Goal: Information Seeking & Learning: Learn about a topic

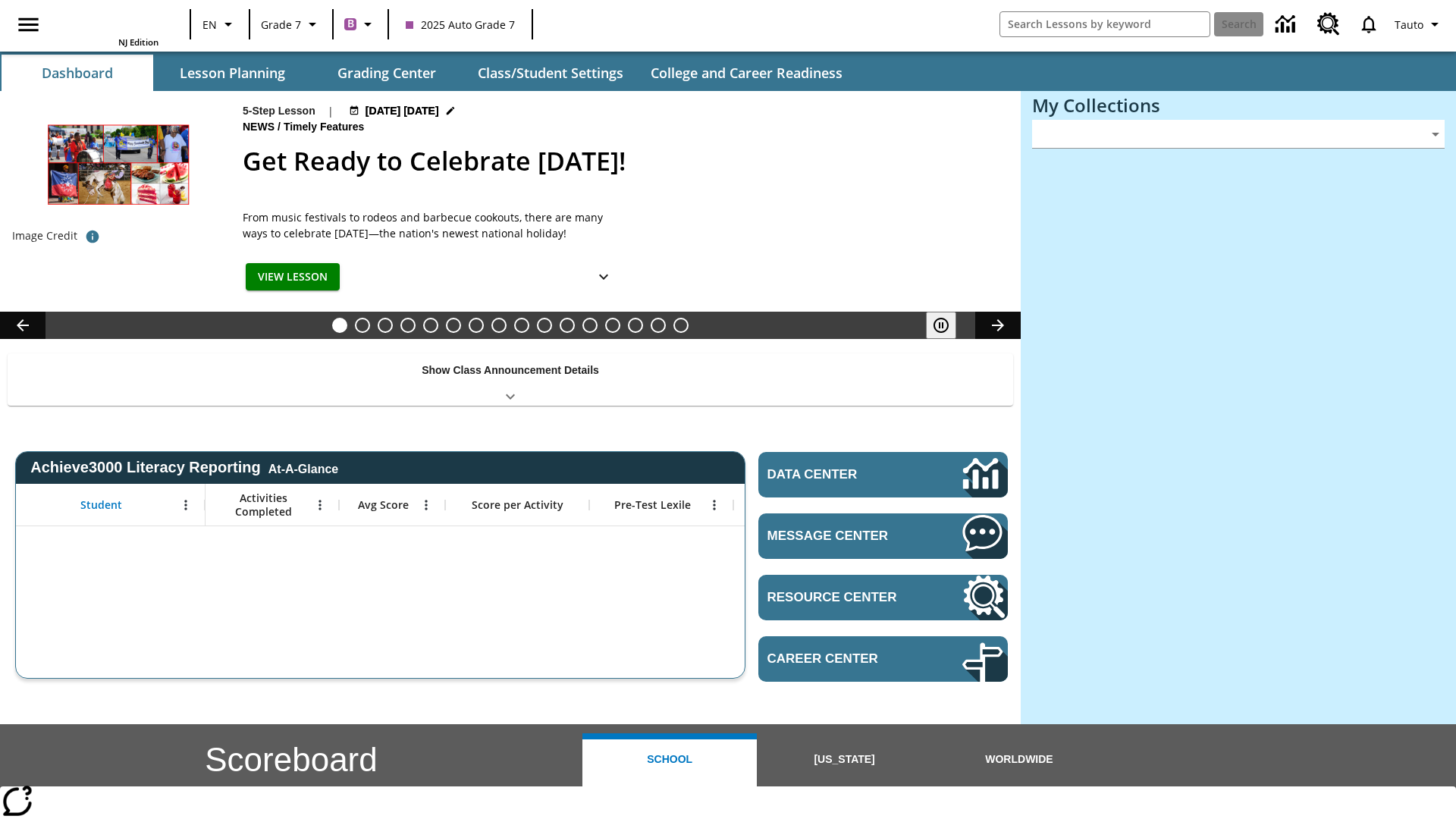
type input "-1"
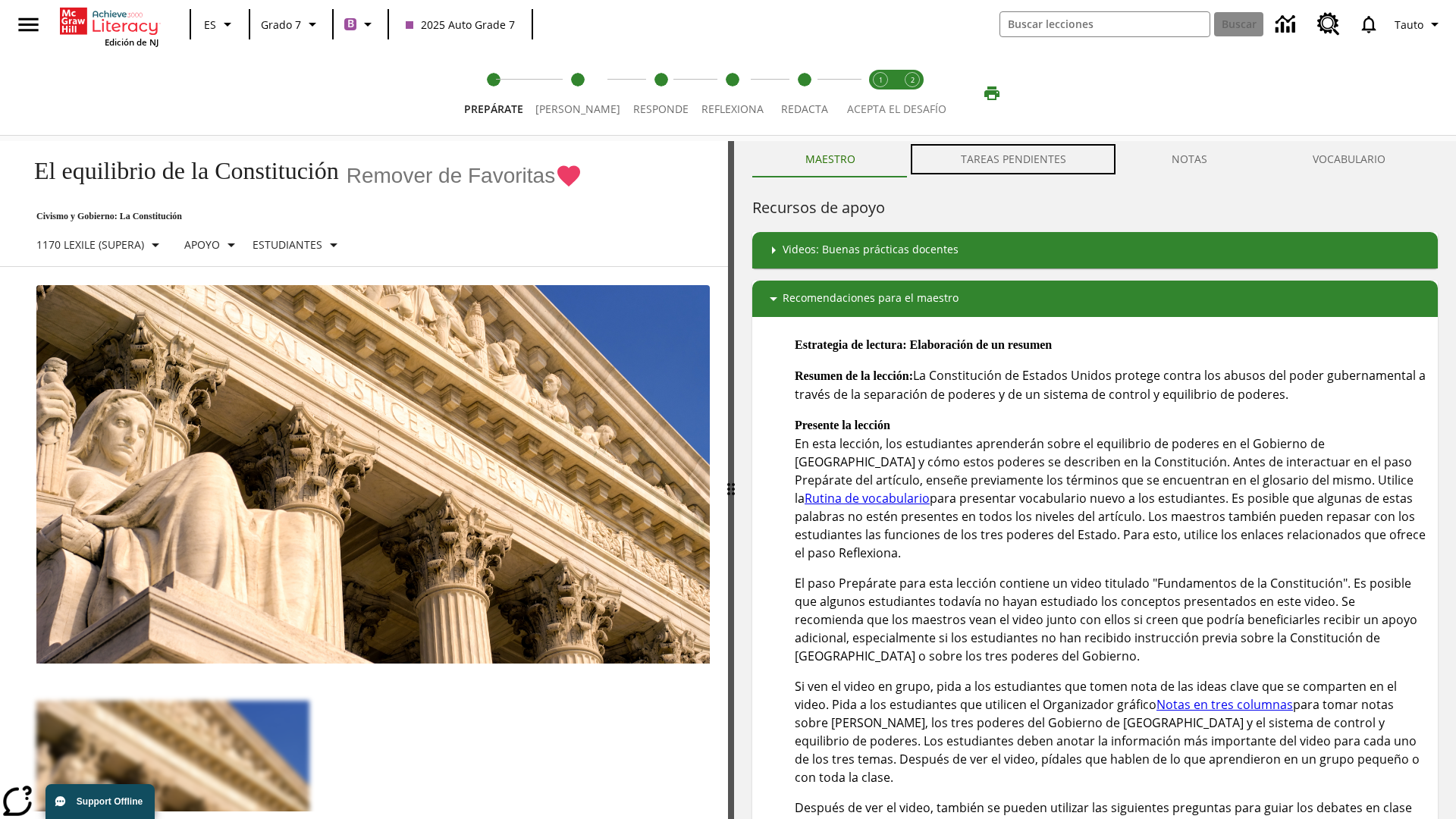
click at [1014, 159] on button "TAREAS PENDIENTES" at bounding box center [1014, 160] width 211 height 37
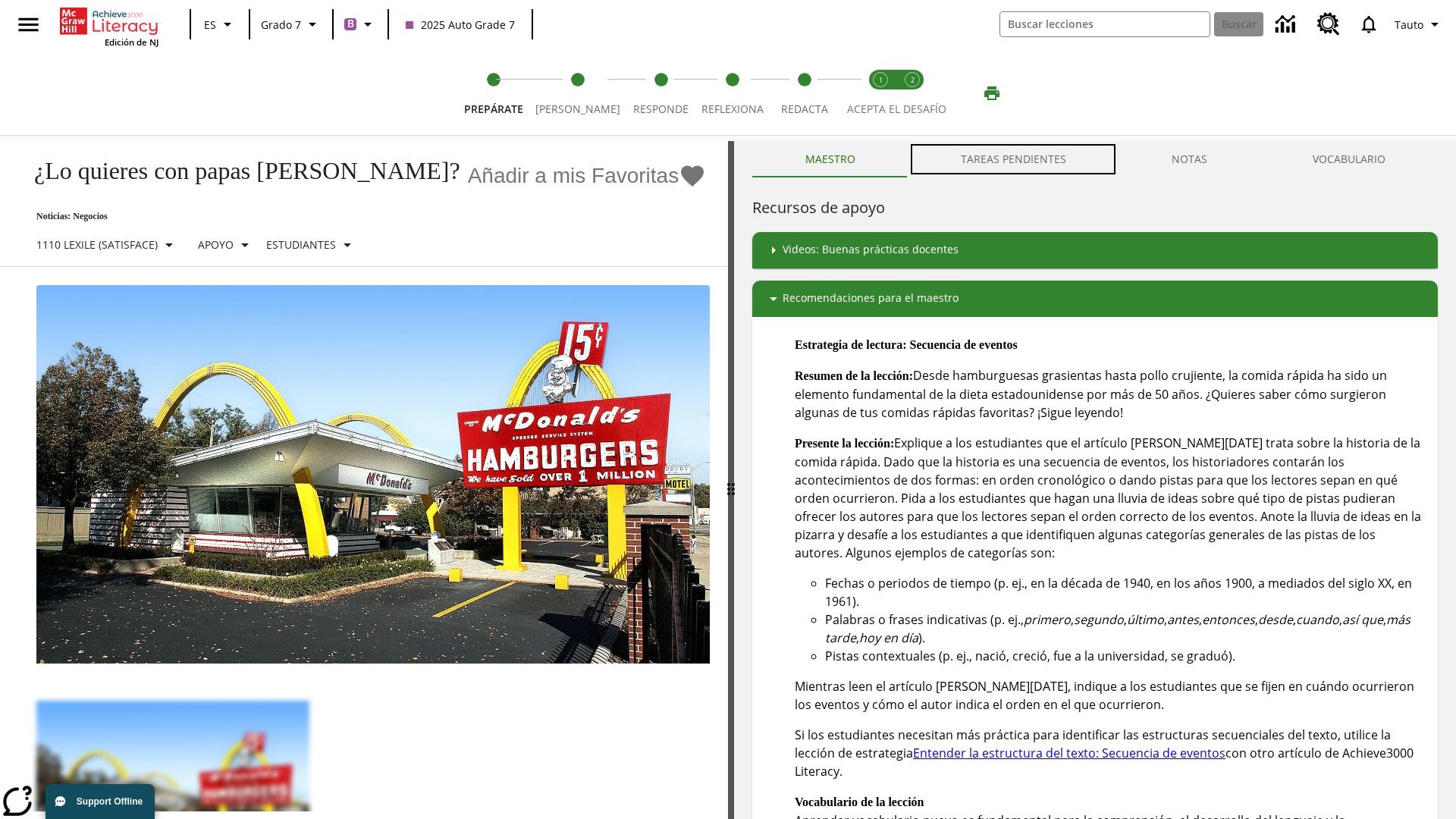
click at [1014, 159] on button "TAREAS PENDIENTES" at bounding box center [1014, 160] width 211 height 37
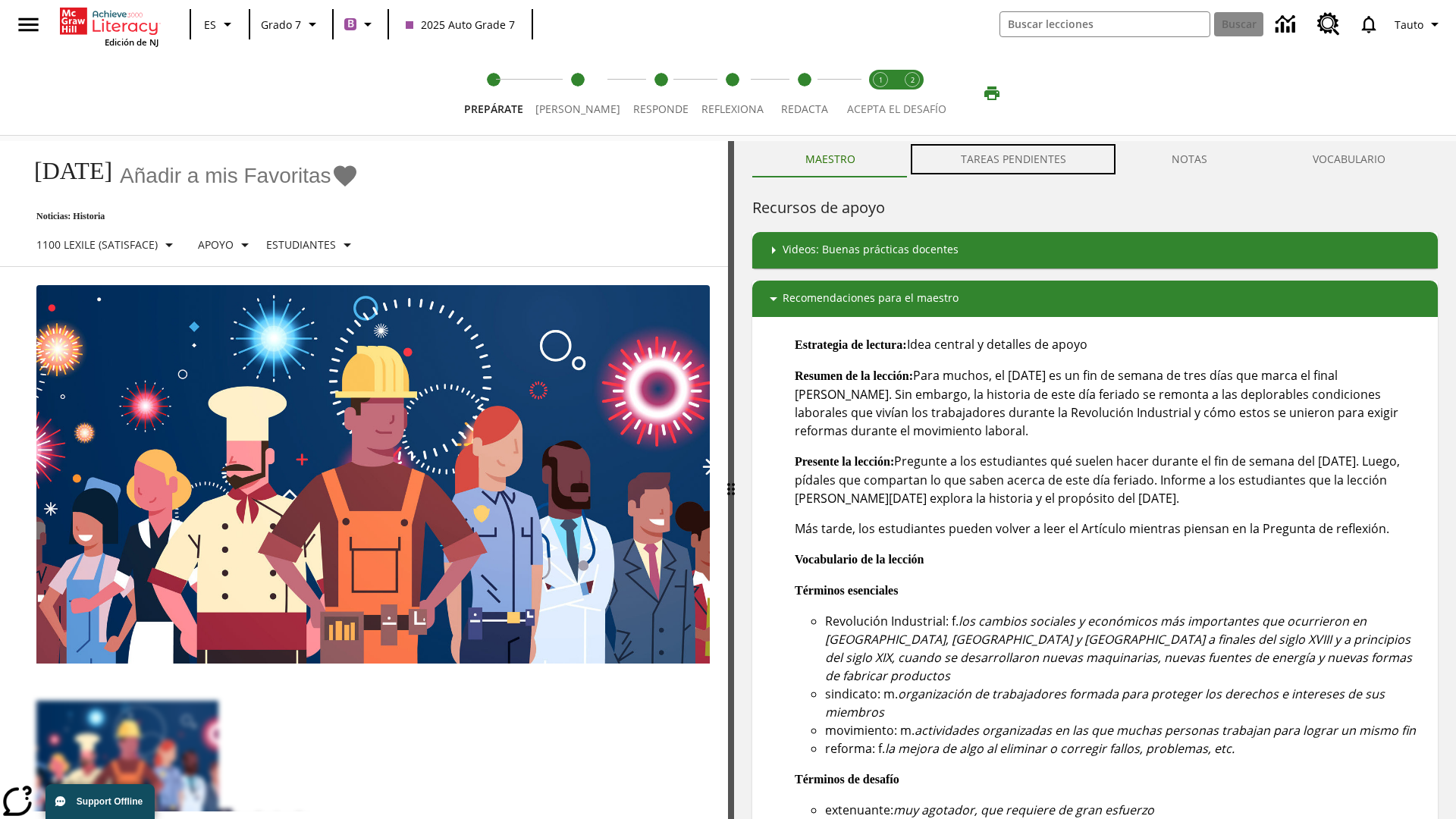
click at [1014, 159] on button "TAREAS PENDIENTES" at bounding box center [1014, 160] width 211 height 37
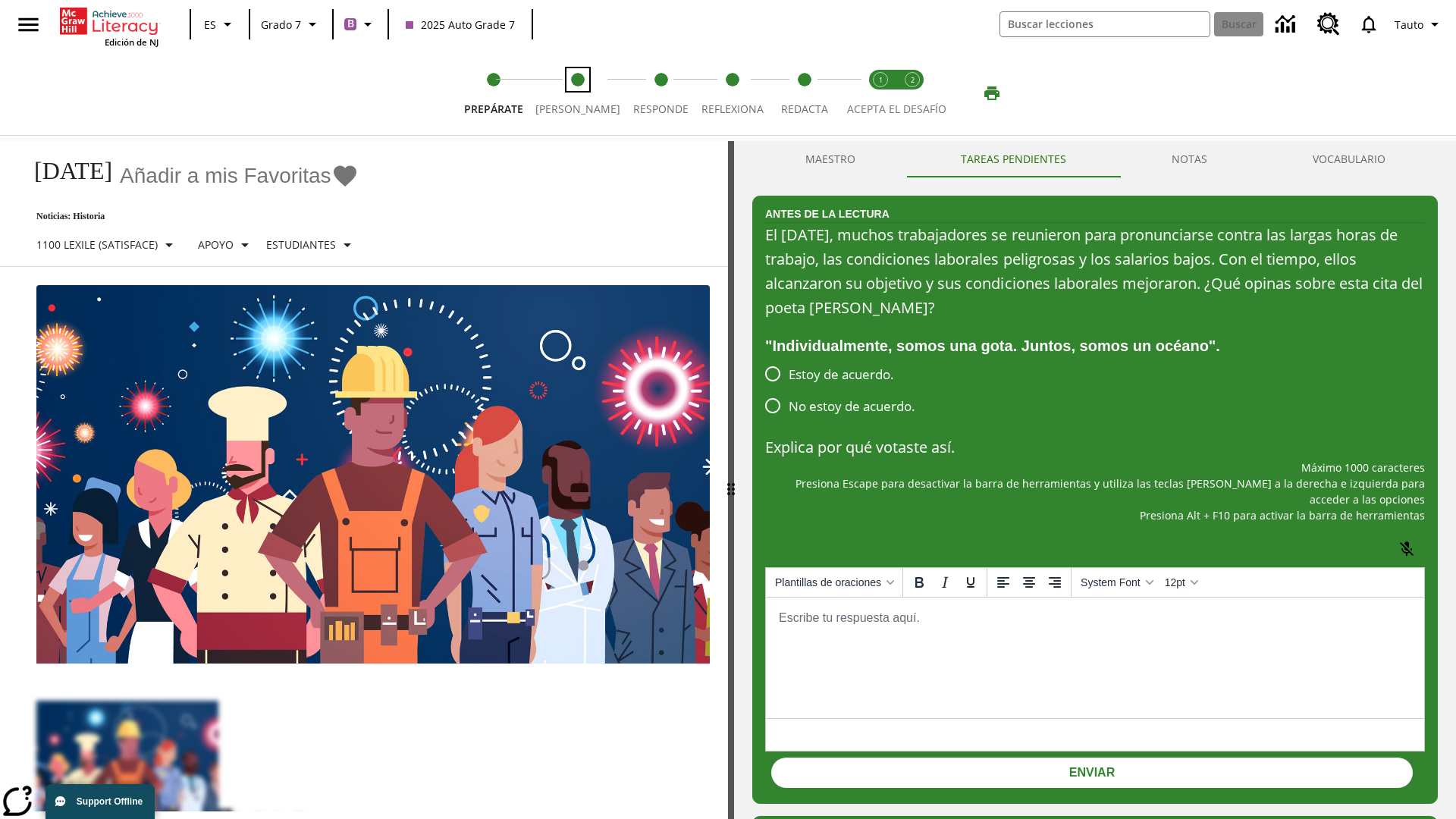
click at [572, 94] on span "[PERSON_NAME]" at bounding box center [578, 103] width 85 height 28
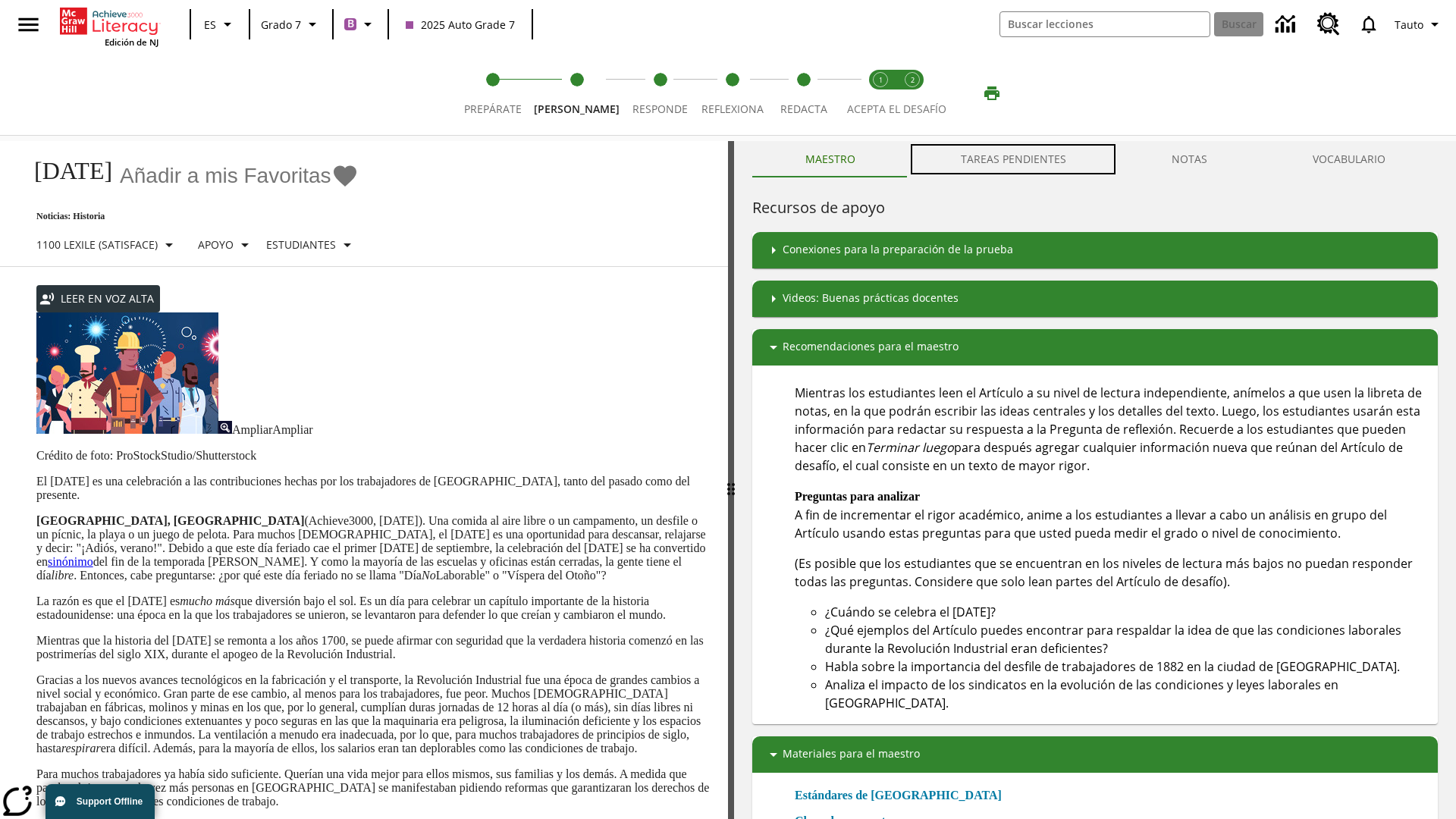
scroll to position [1, 0]
click at [1014, 159] on button "TAREAS PENDIENTES" at bounding box center [1014, 160] width 211 height 37
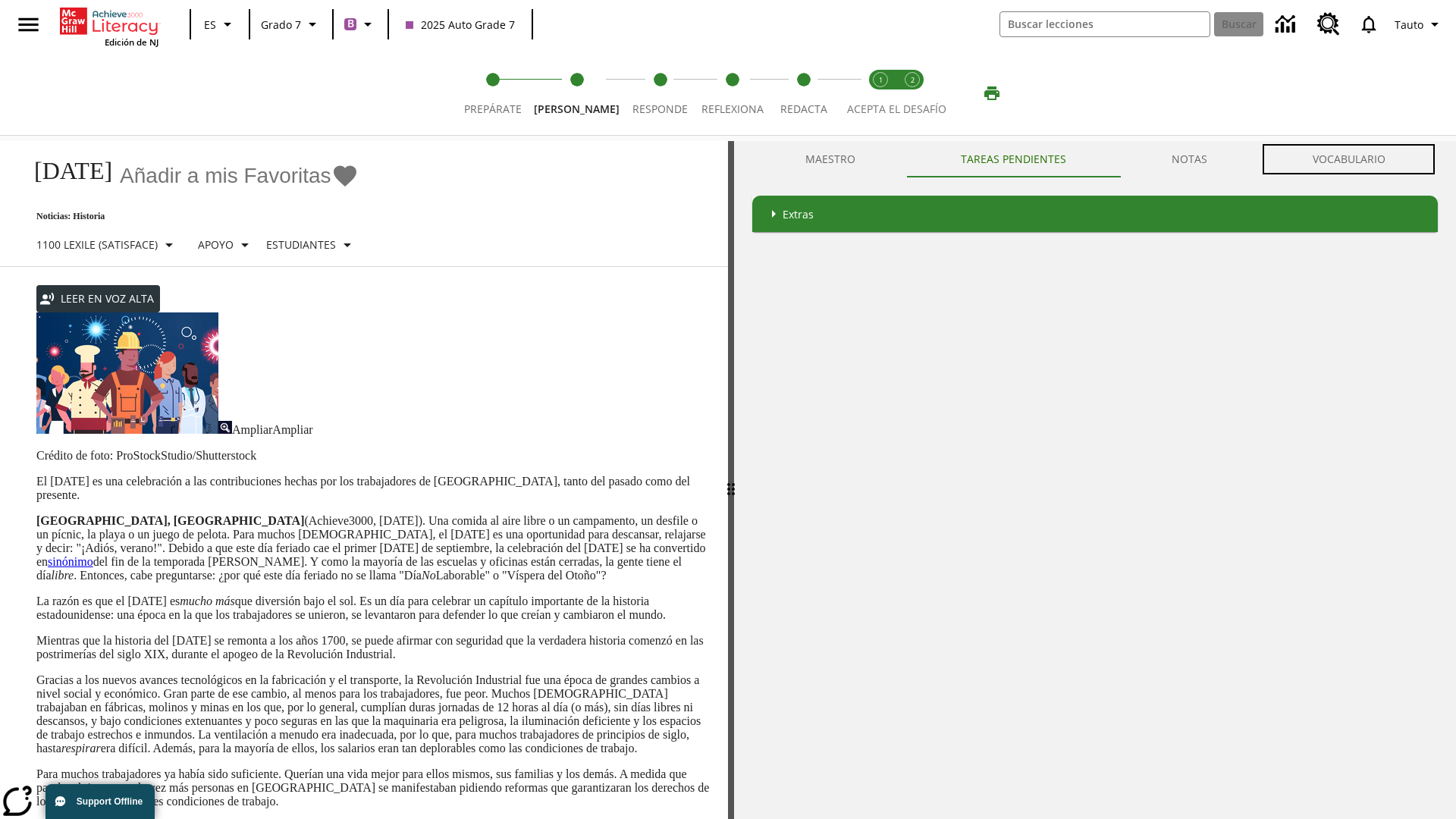
click at [1348, 159] on button "VOCABULARIO" at bounding box center [1348, 160] width 178 height 37
click at [94, 555] on link "sinónimo" at bounding box center [70, 561] width 45 height 13
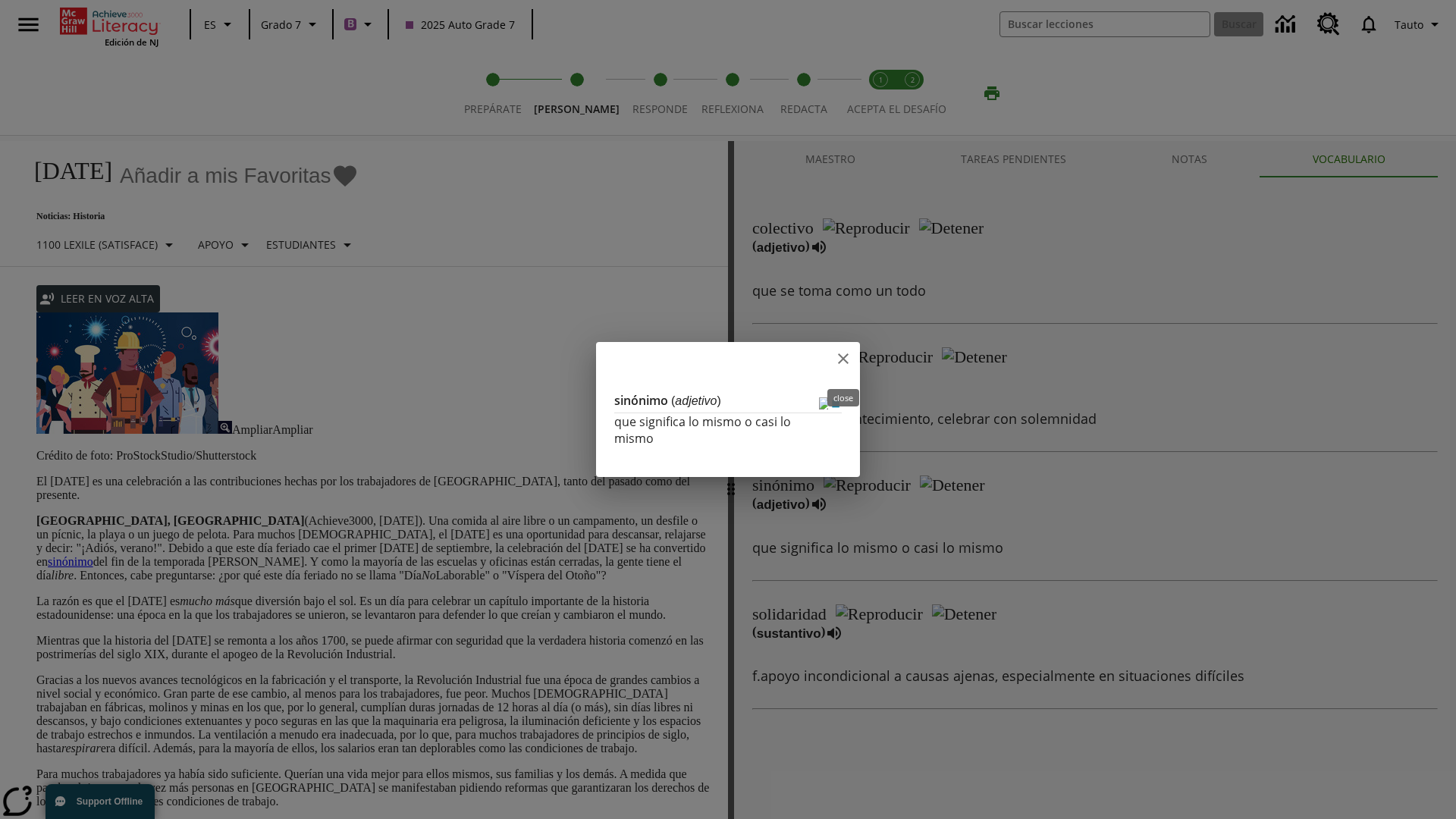
click at [844, 361] on icon "close" at bounding box center [843, 359] width 11 height 11
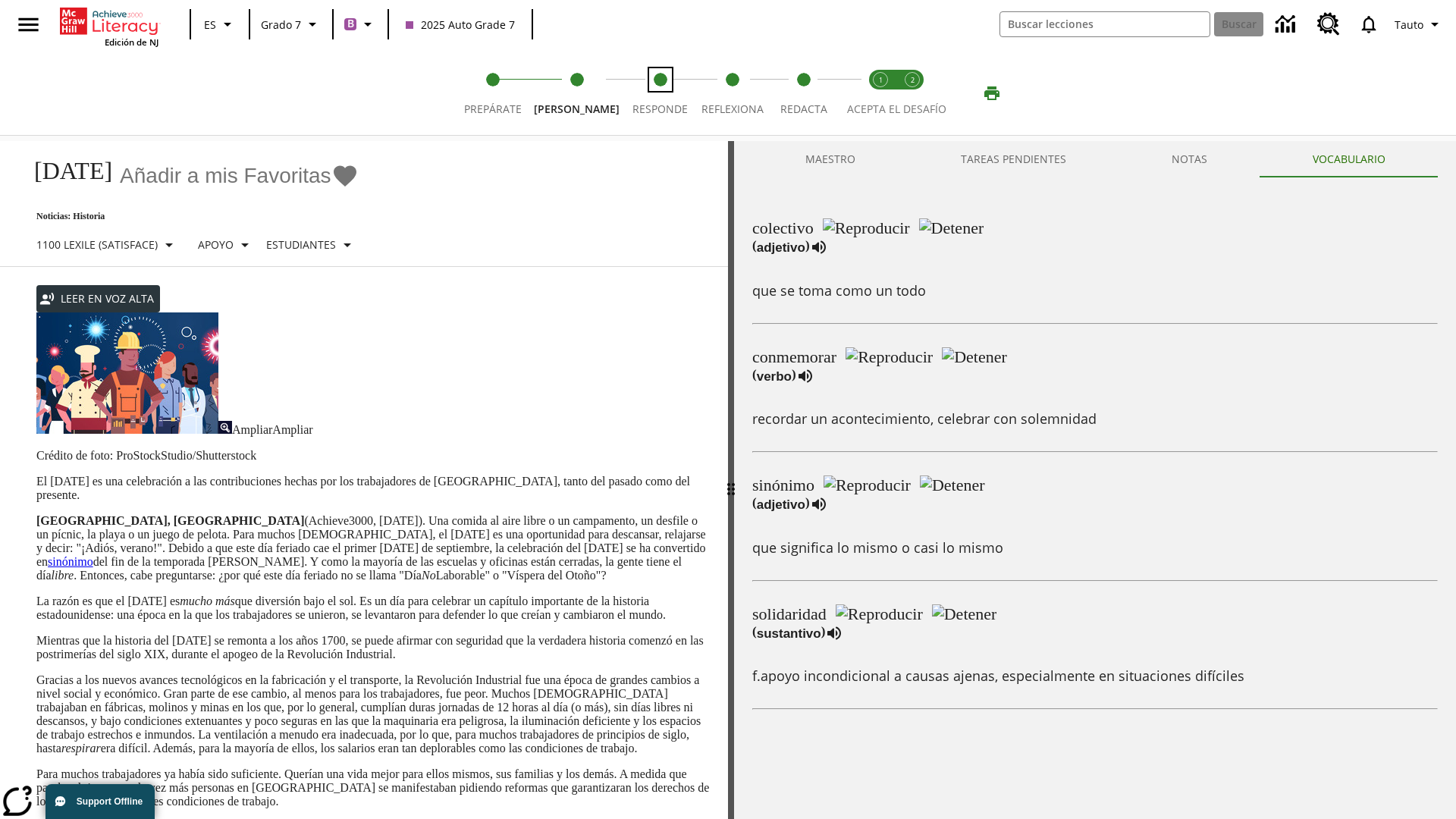
click at [647, 94] on span "Responde" at bounding box center [660, 103] width 55 height 28
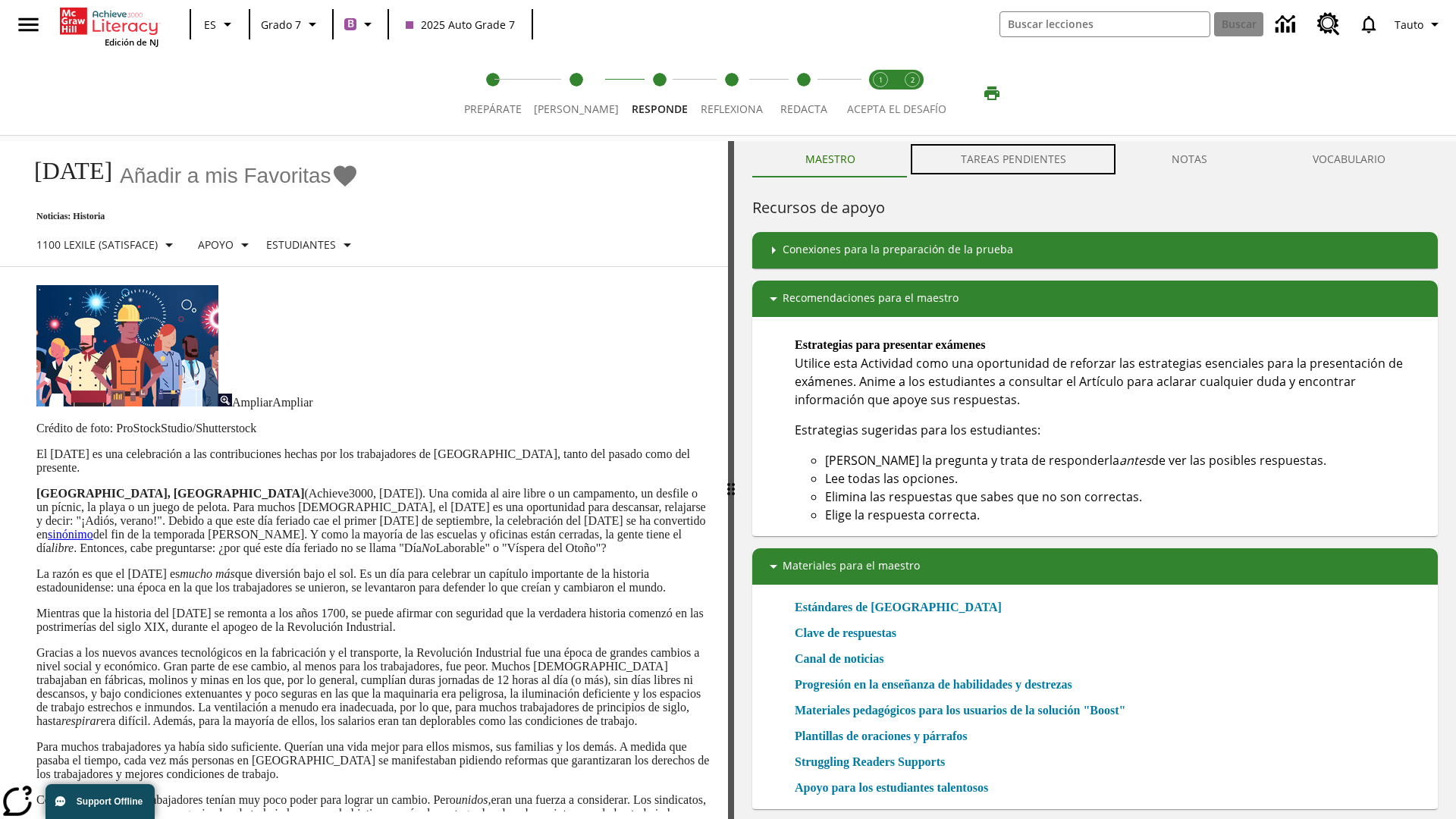
scroll to position [1, 0]
click at [1014, 159] on button "TAREAS PENDIENTES" at bounding box center [1014, 160] width 211 height 37
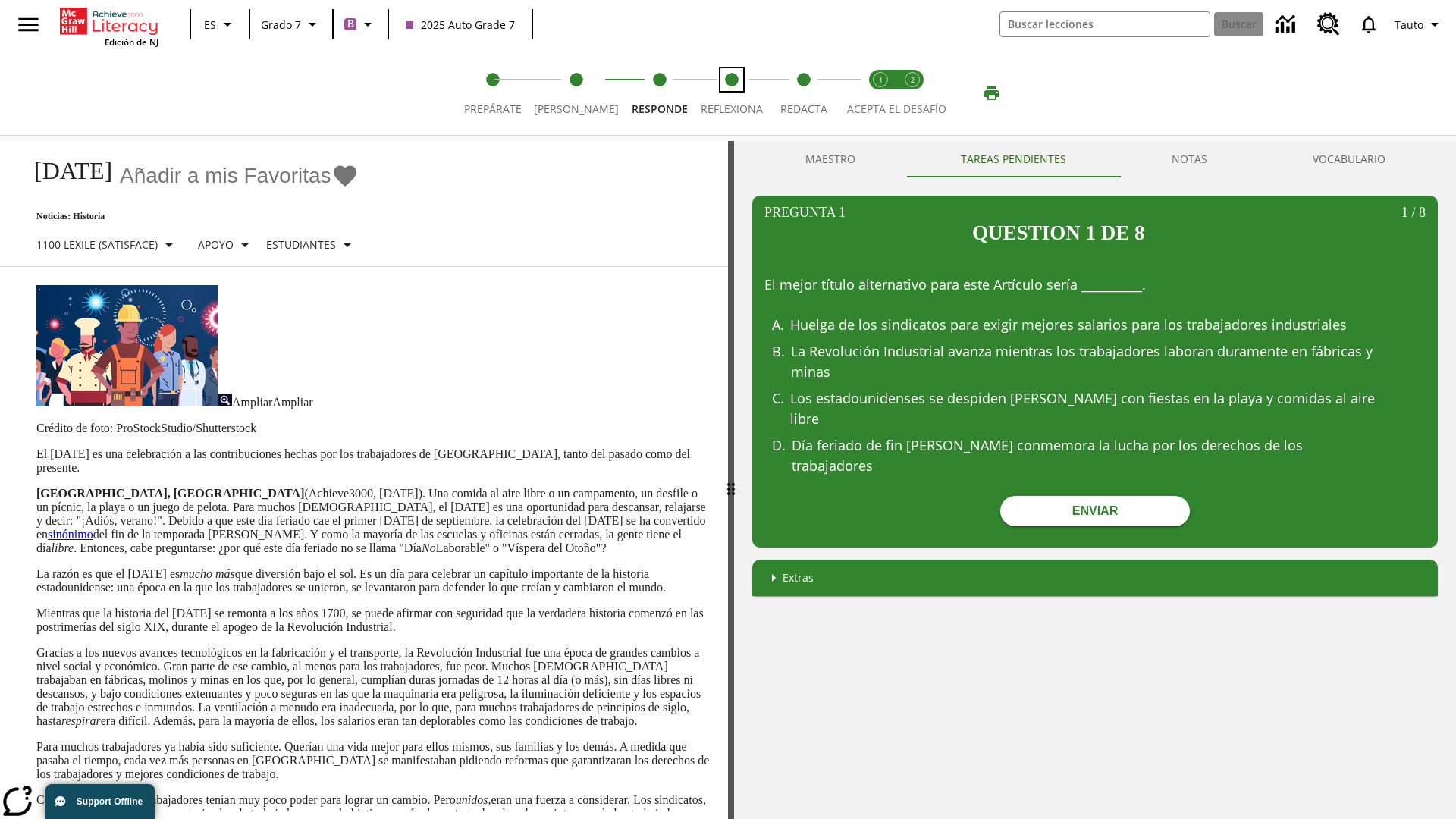
click at [724, 94] on span "Reflexiona" at bounding box center [732, 103] width 62 height 28
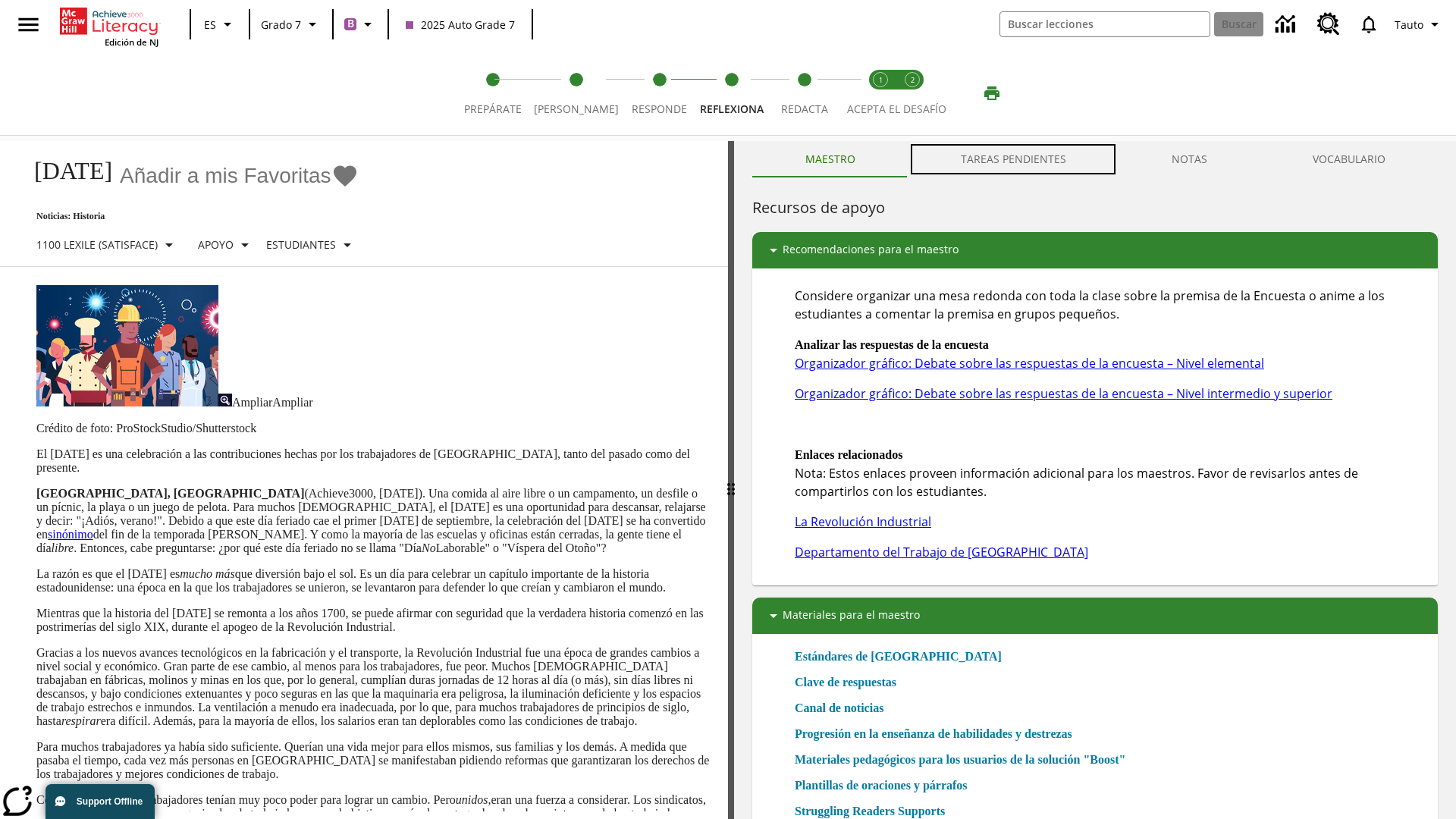
scroll to position [1, 0]
click at [1014, 159] on button "TAREAS PENDIENTES" at bounding box center [1014, 160] width 211 height 37
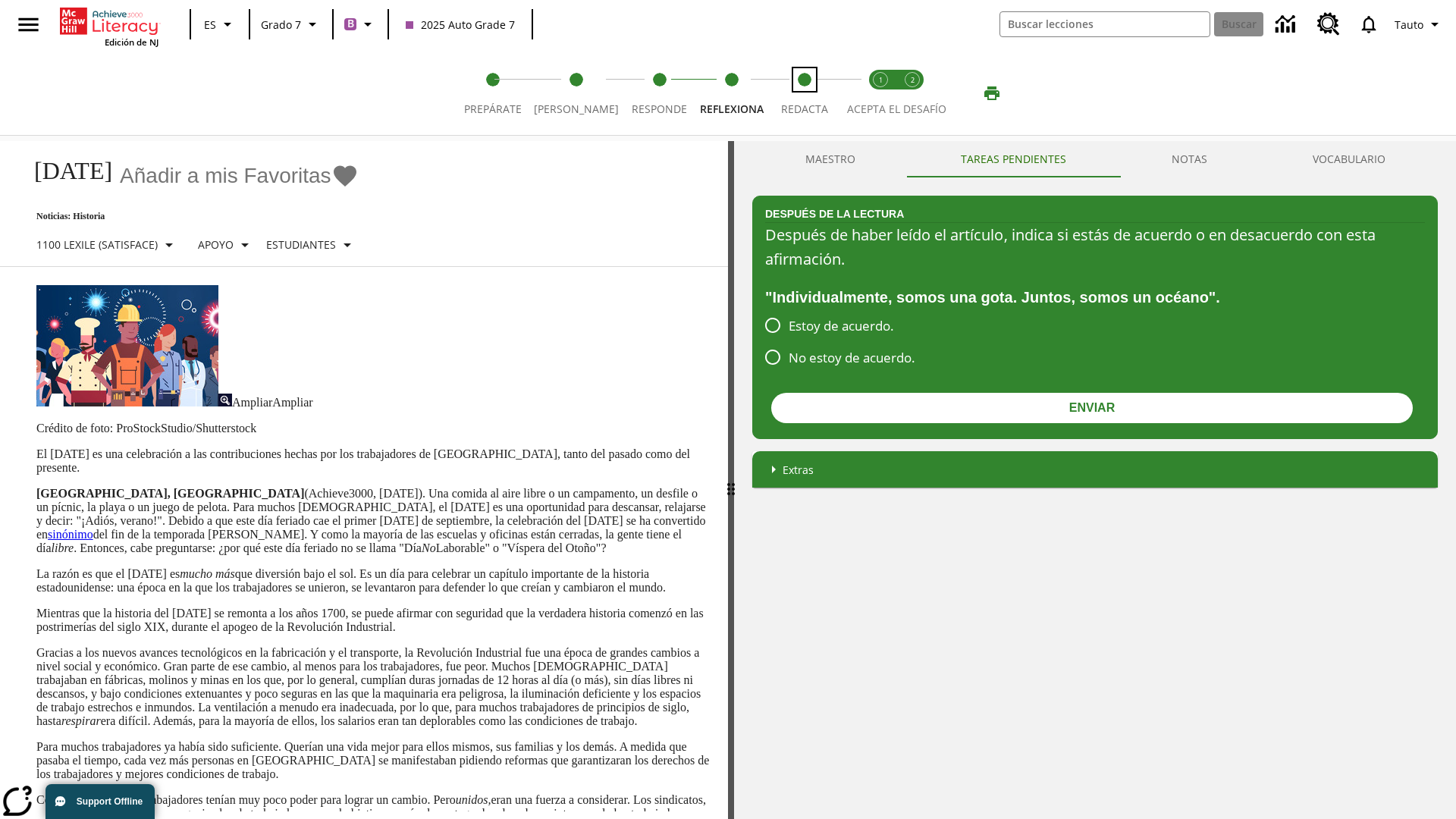
click at [800, 94] on span "Redacta" at bounding box center [805, 103] width 47 height 28
